Goal: Browse casually

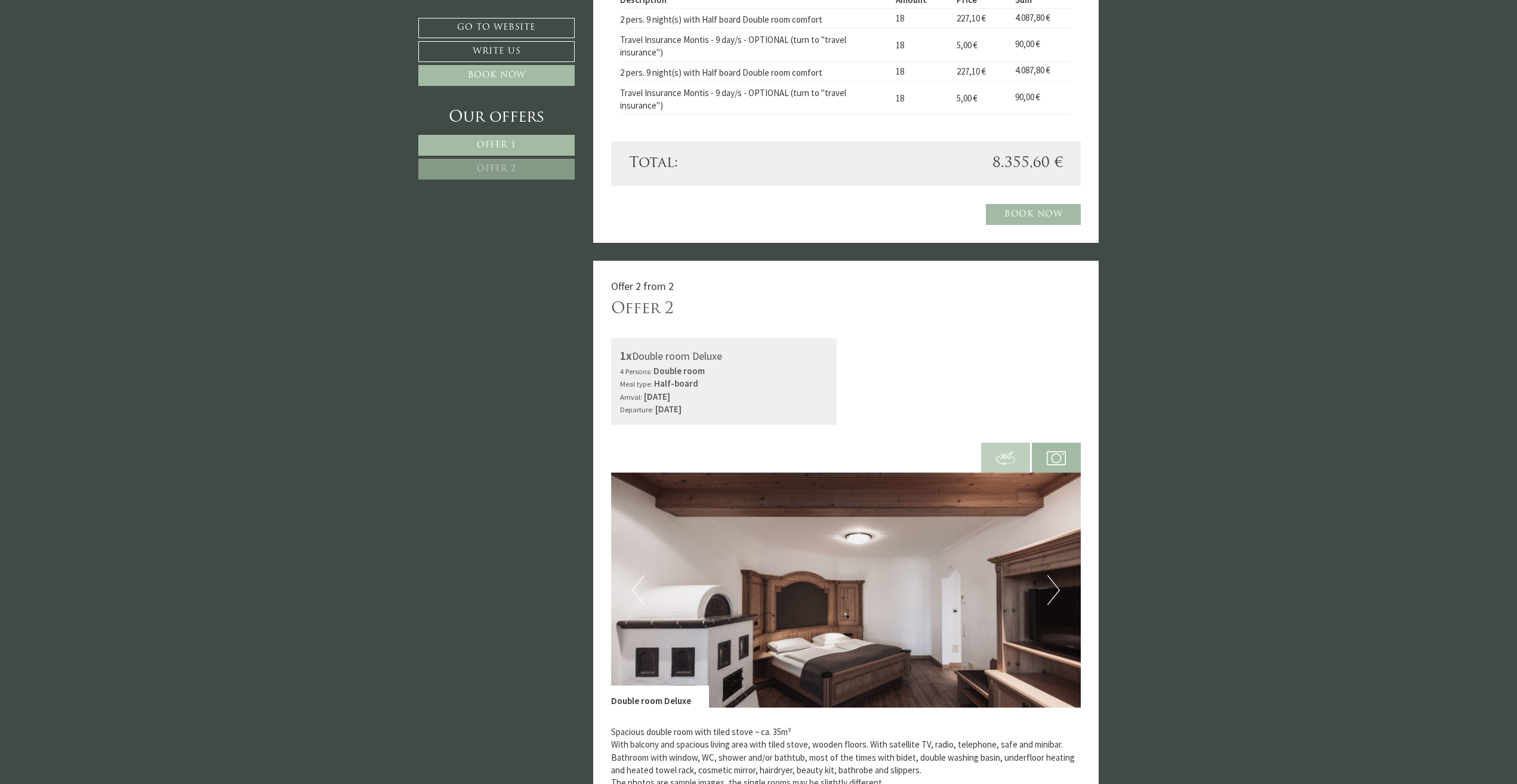
scroll to position [954, 0]
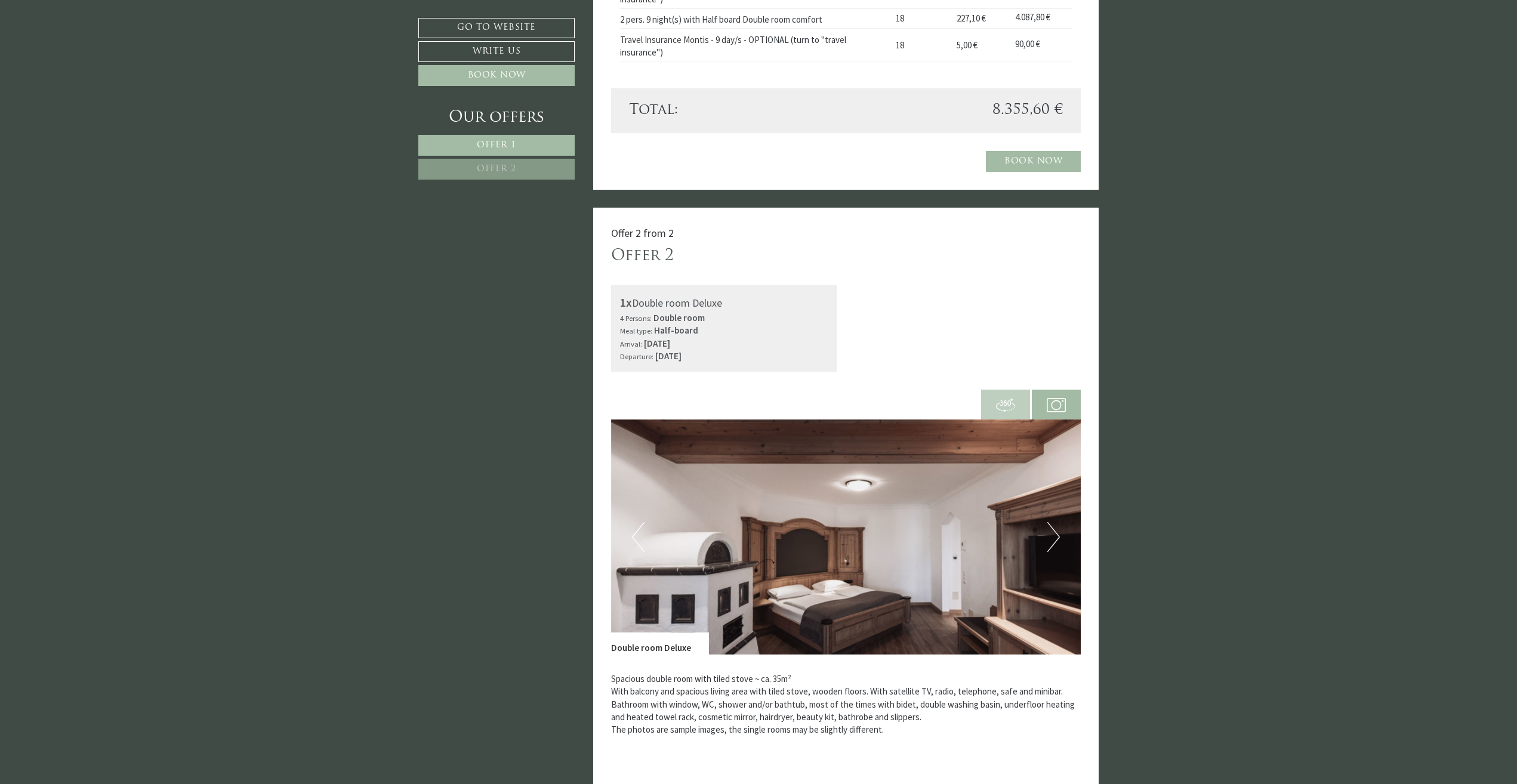
click at [1062, 536] on img at bounding box center [847, 537] width 470 height 235
click at [1058, 535] on button "Next" at bounding box center [1054, 536] width 13 height 30
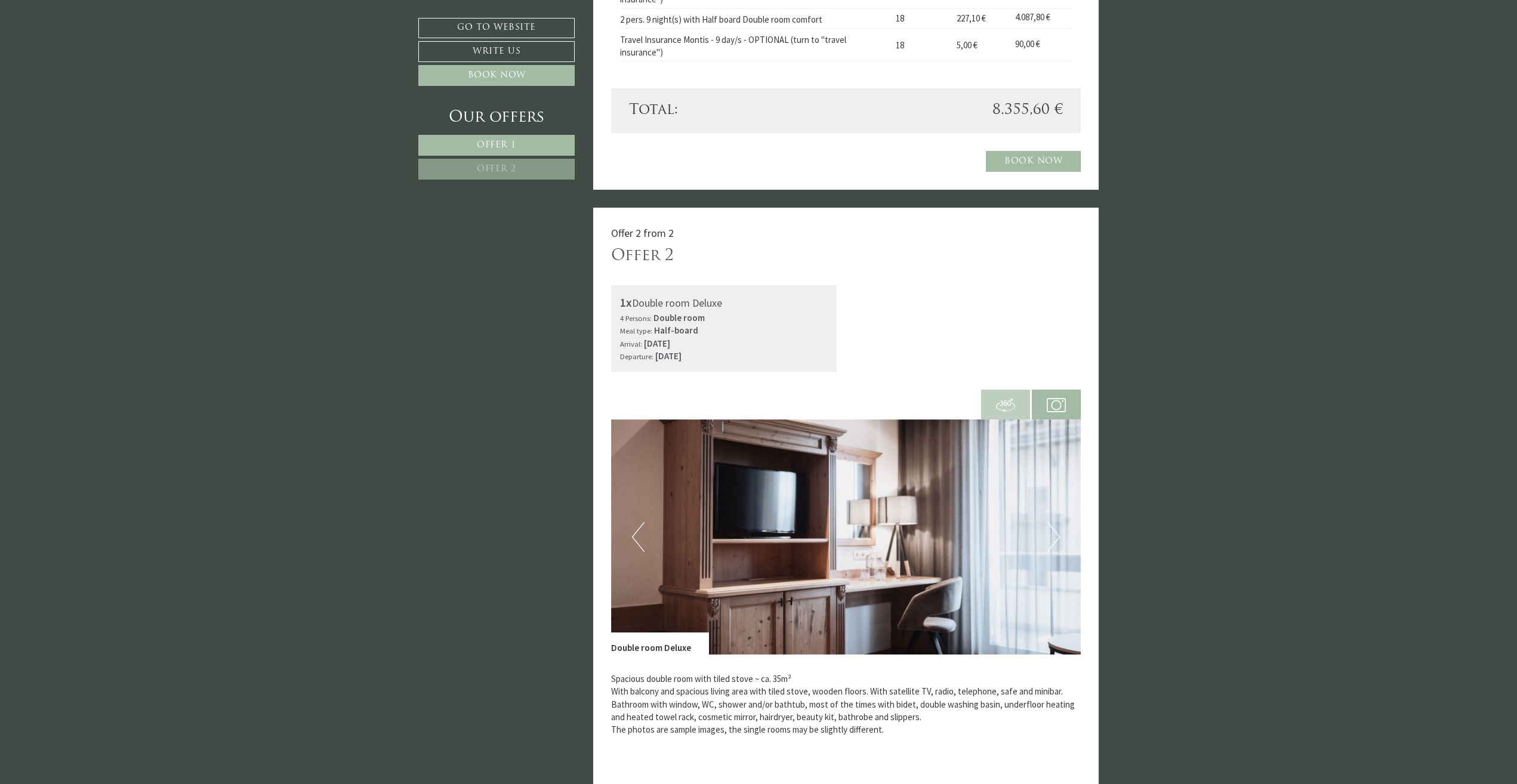
click at [1058, 535] on button "Next" at bounding box center [1054, 536] width 13 height 30
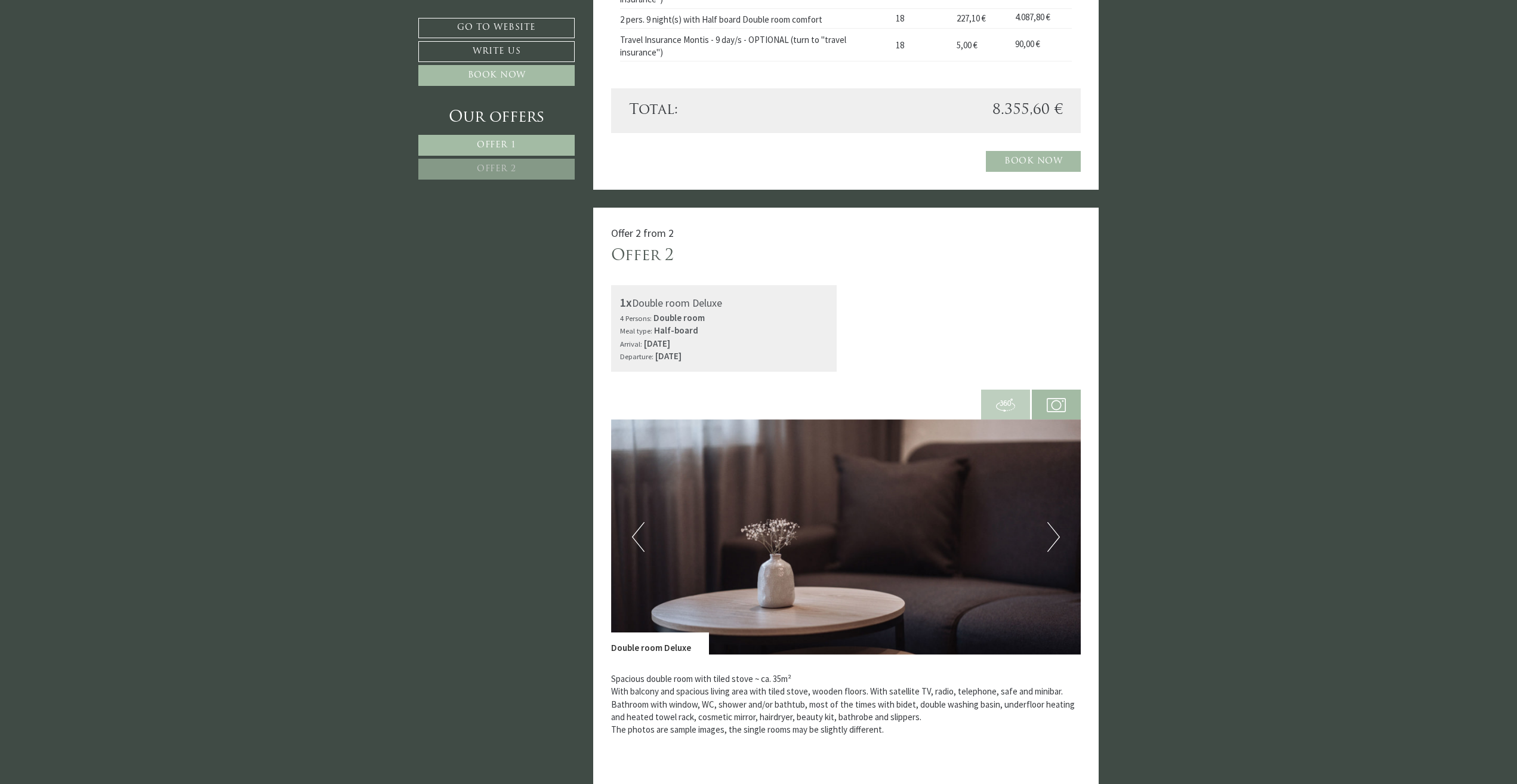
click at [1058, 535] on button "Next" at bounding box center [1054, 536] width 13 height 30
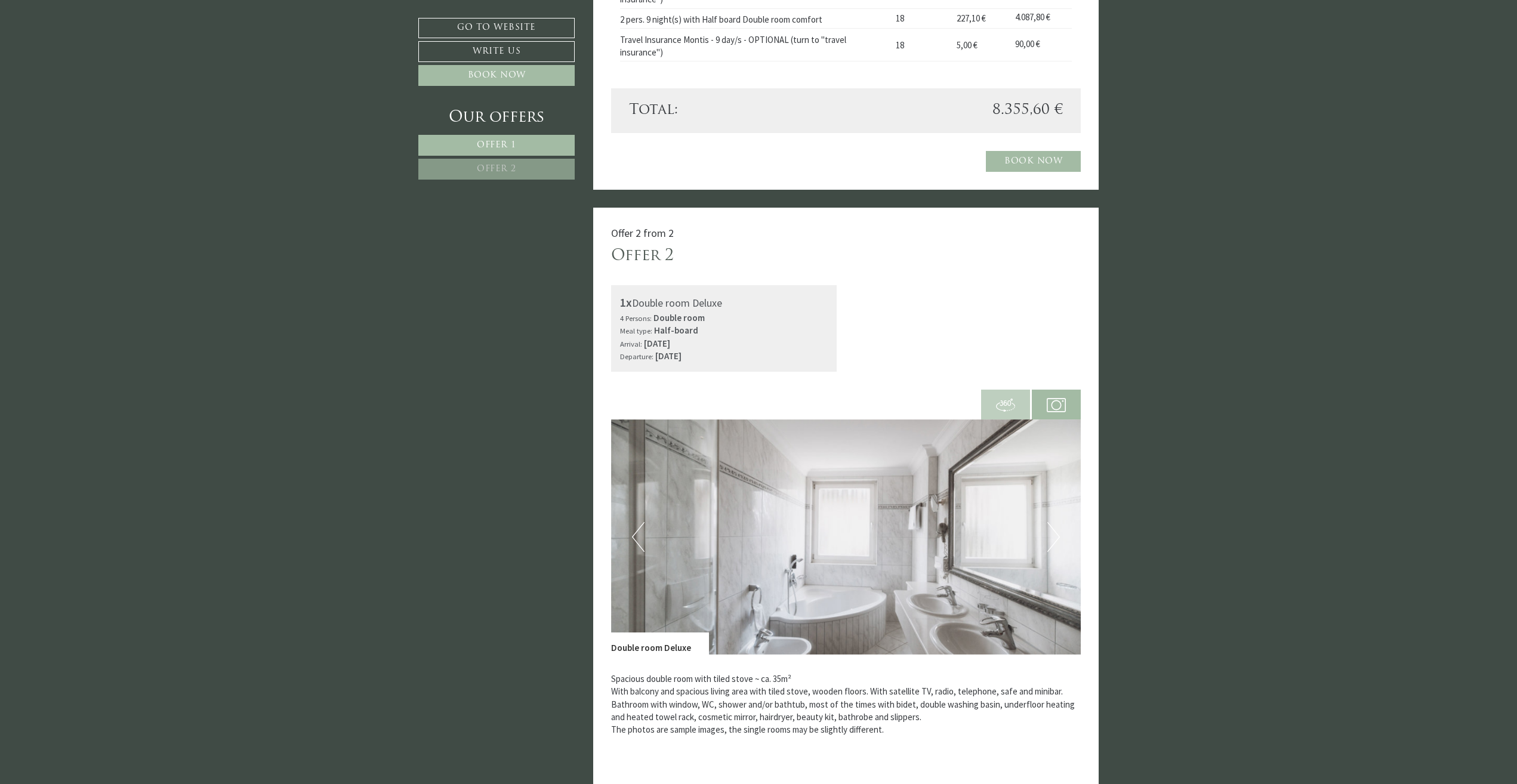
click at [1058, 535] on button "Next" at bounding box center [1054, 536] width 13 height 30
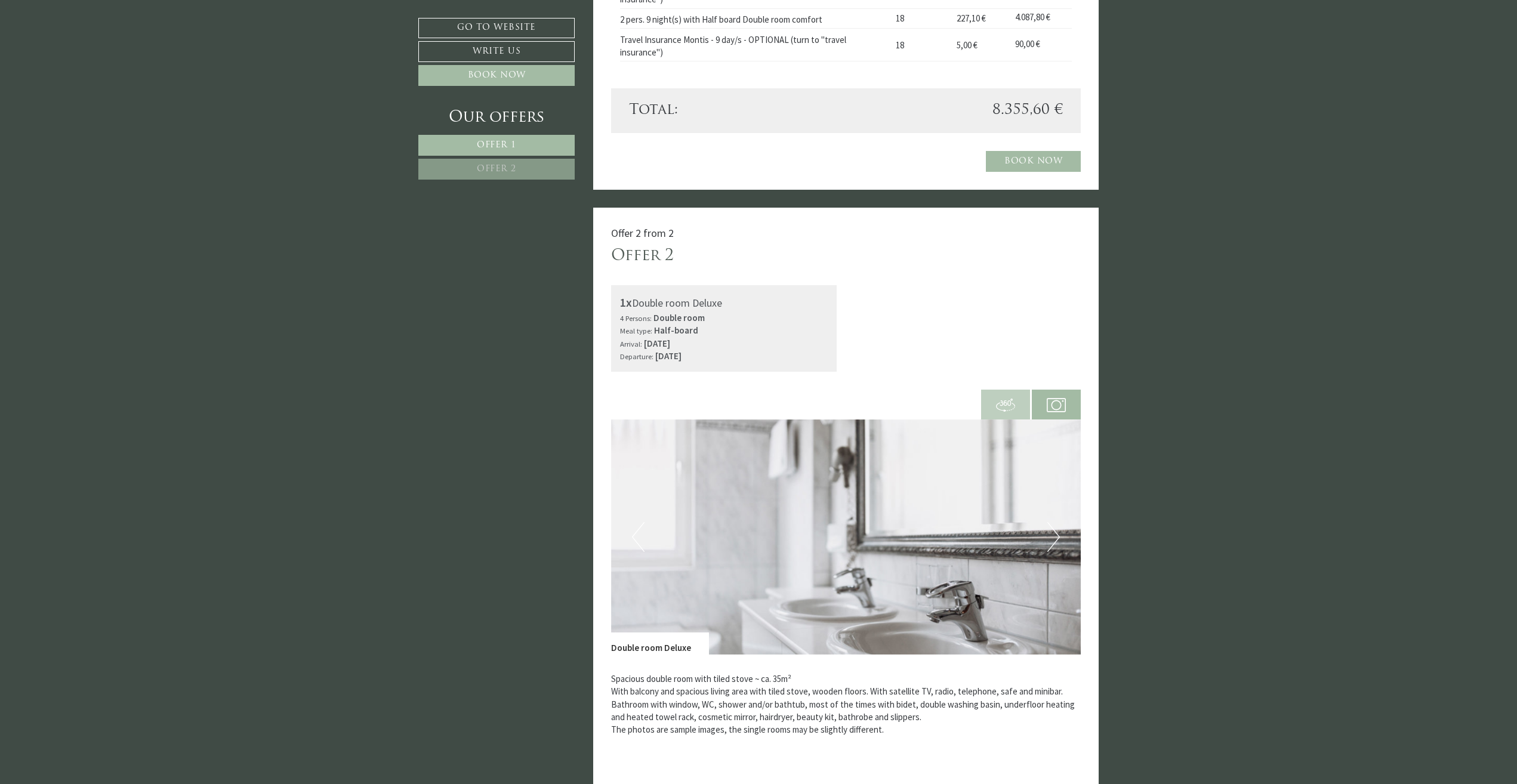
click at [1058, 535] on button "Next" at bounding box center [1054, 536] width 13 height 30
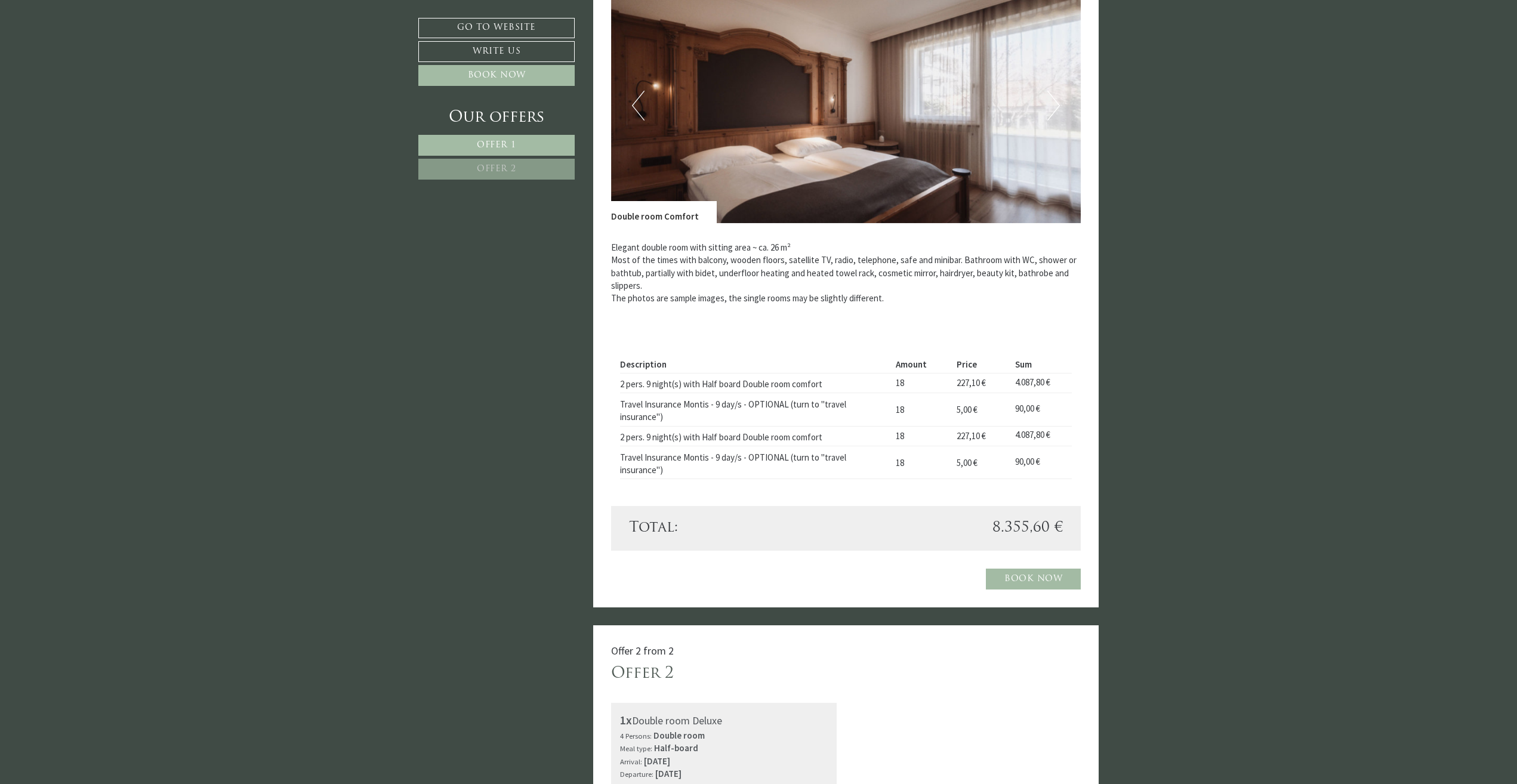
scroll to position [238, 0]
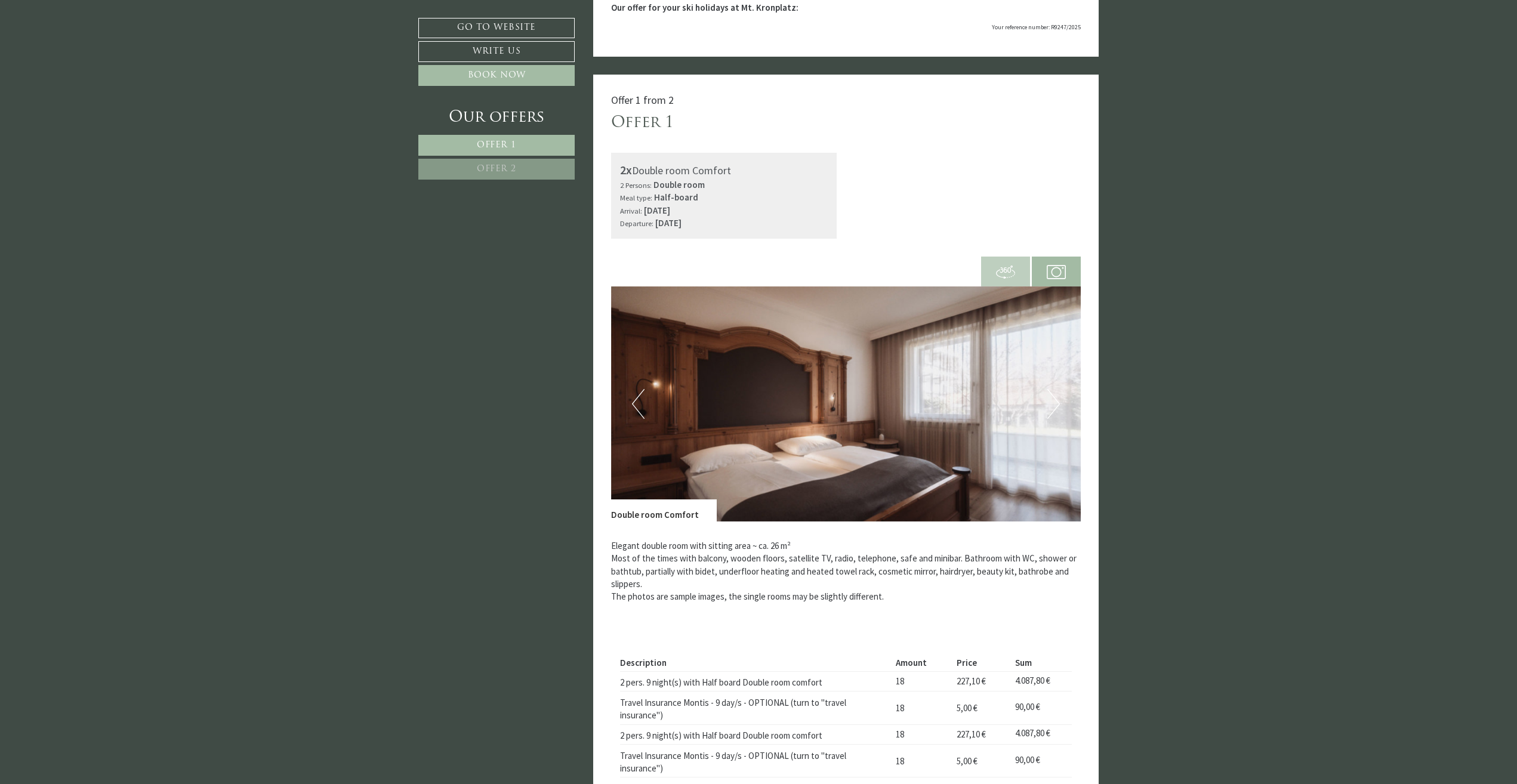
click at [1049, 397] on button "Next" at bounding box center [1054, 403] width 13 height 30
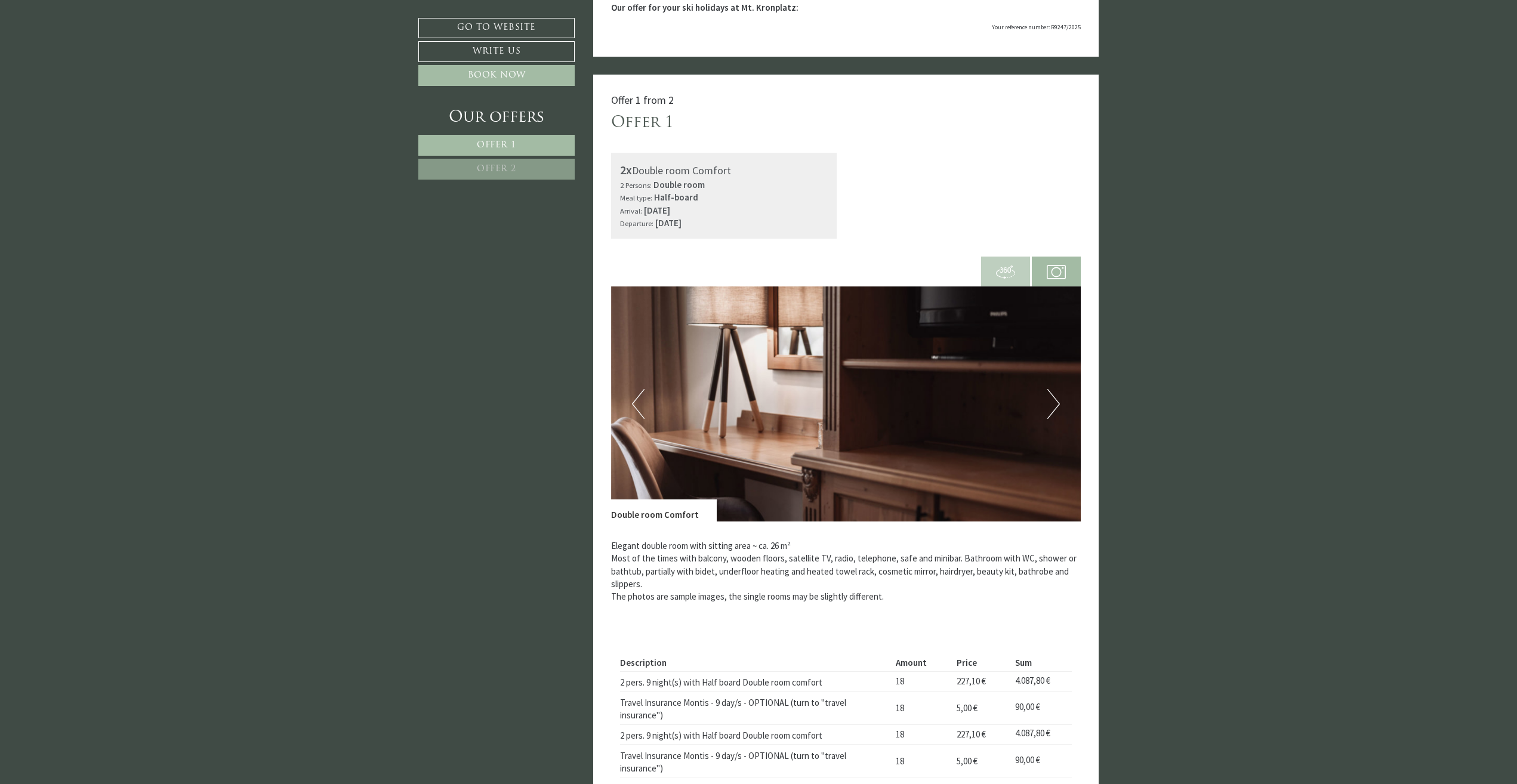
click at [1050, 393] on button "Next" at bounding box center [1054, 403] width 13 height 30
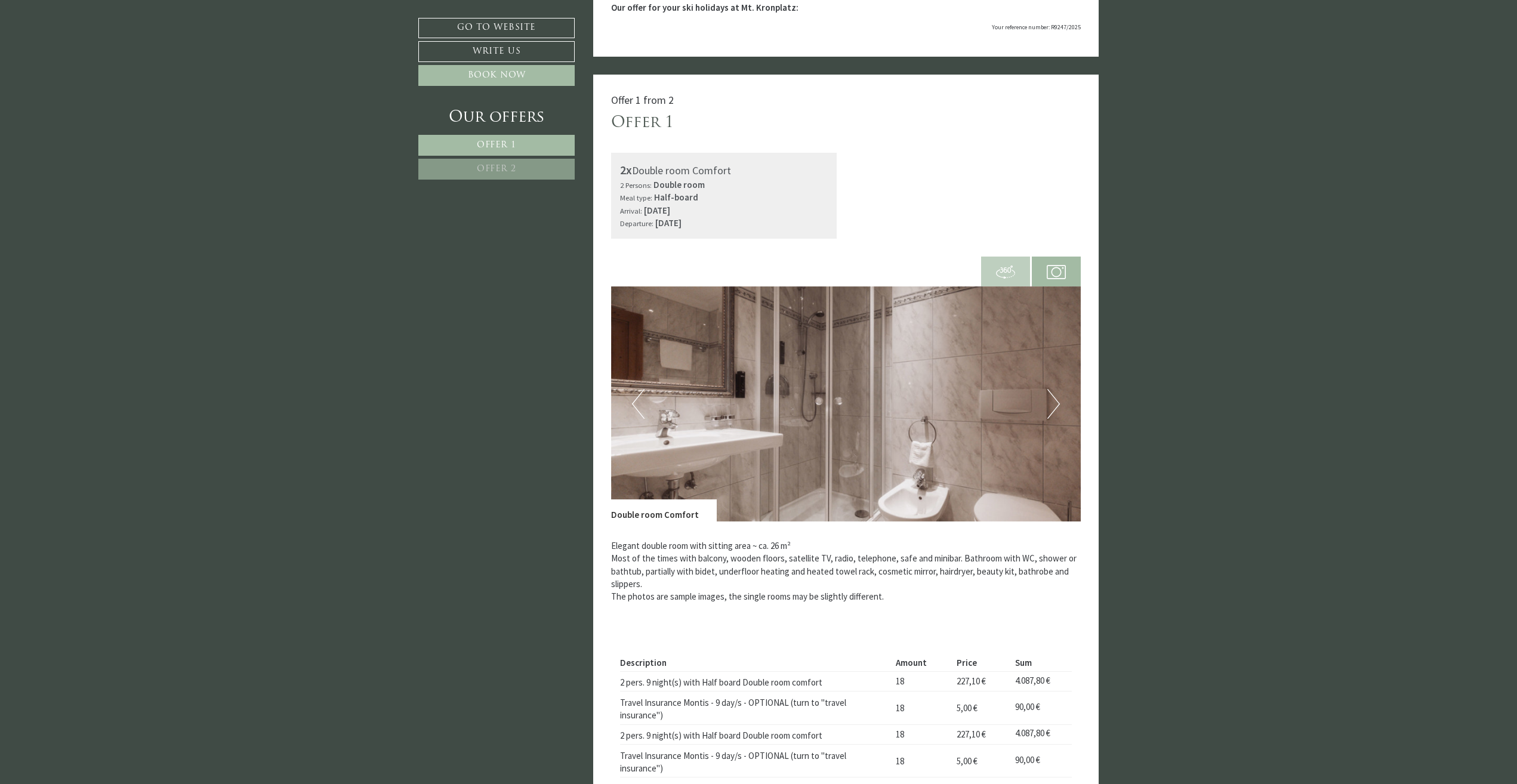
click at [1050, 393] on button "Next" at bounding box center [1054, 403] width 13 height 30
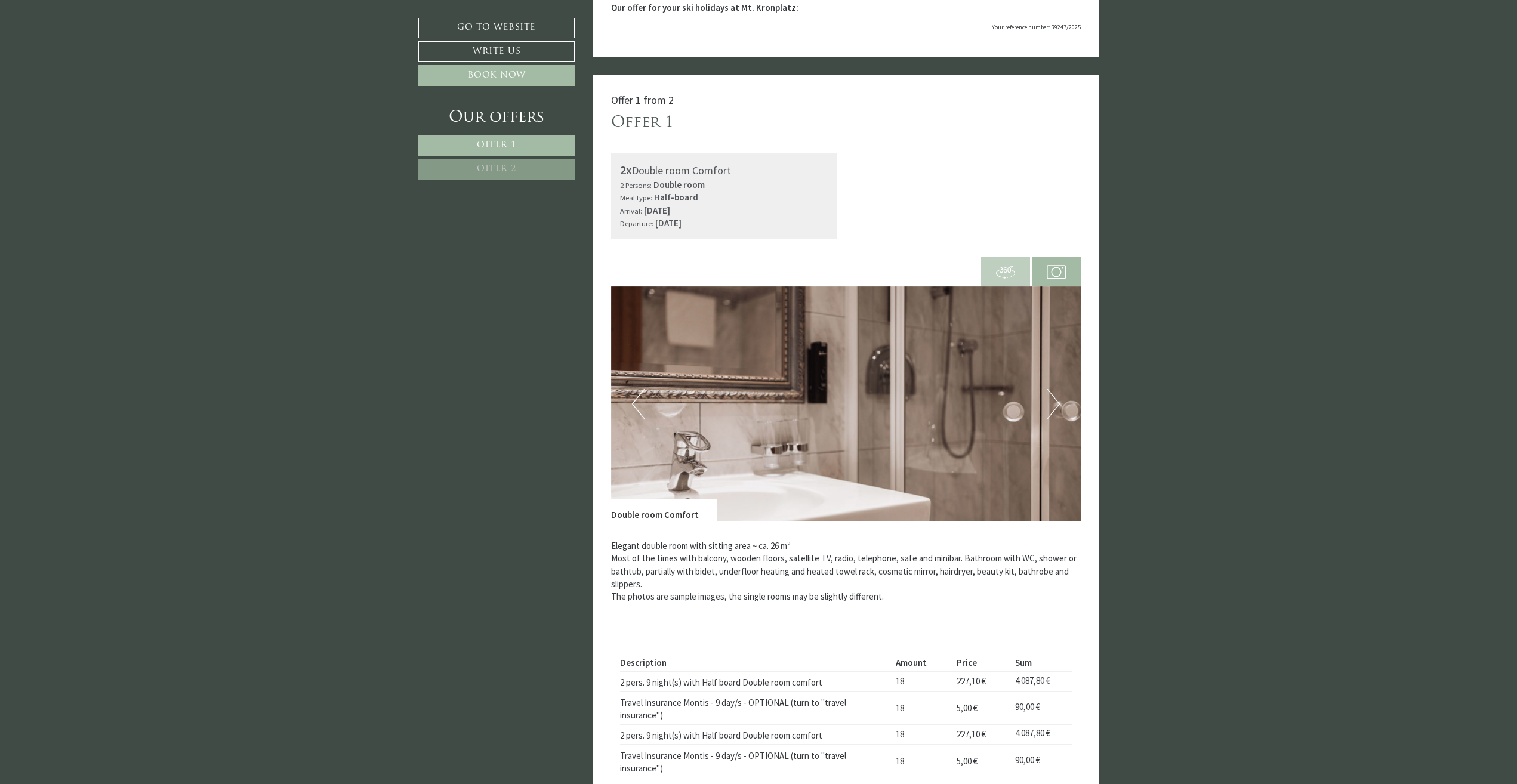
click at [1050, 393] on button "Next" at bounding box center [1054, 403] width 13 height 30
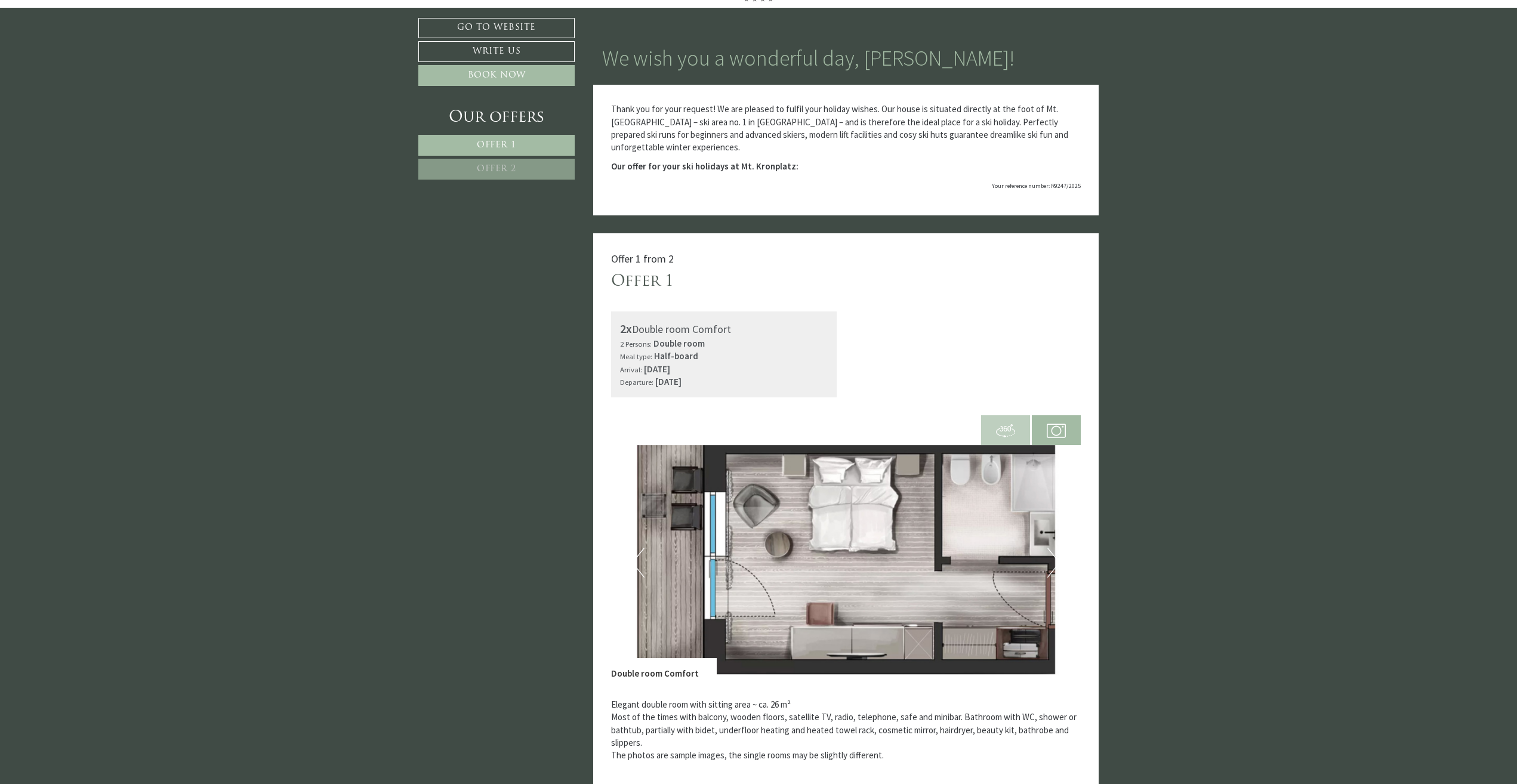
scroll to position [0, 0]
